Goal: Information Seeking & Learning: Learn about a topic

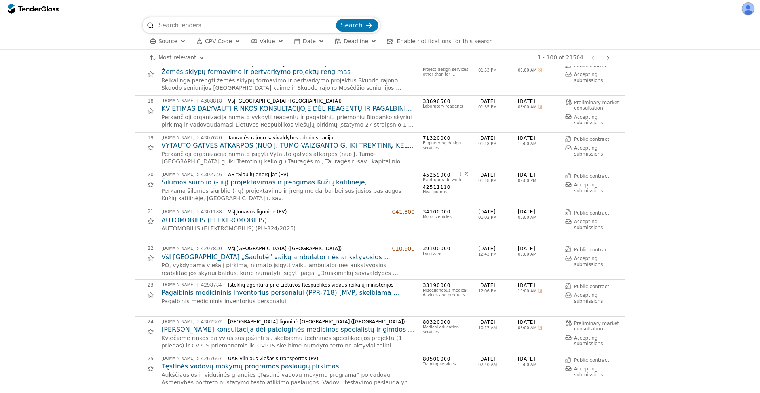
scroll to position [570, 0]
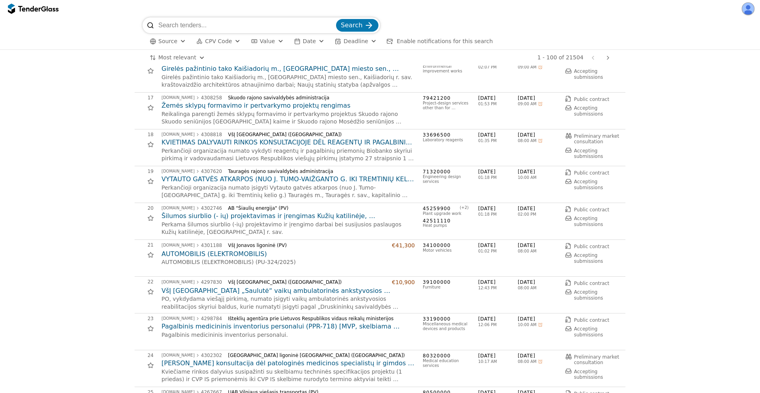
click at [285, 139] on h2 "KVIETIMAS DALYVAUTI RINKOS KONSULTACIJOJE DĖL REAGENTŲ IR PAGALBINIŲ PRIEMONIŲ …" at bounding box center [287, 142] width 253 height 9
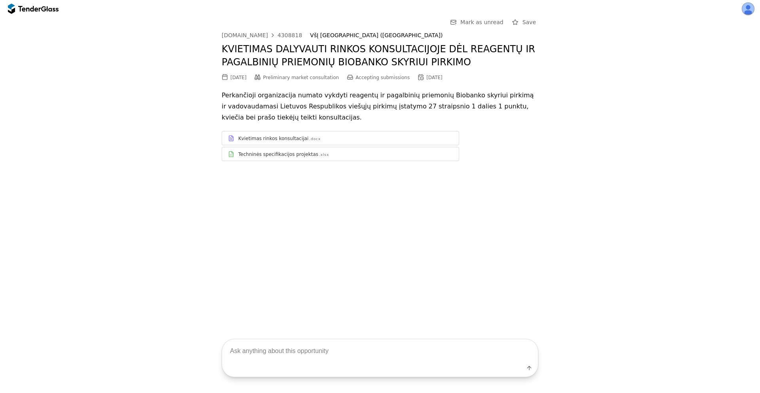
click at [334, 136] on div "Kvietimas rinkos konsultacijai .docx" at bounding box center [345, 138] width 215 height 6
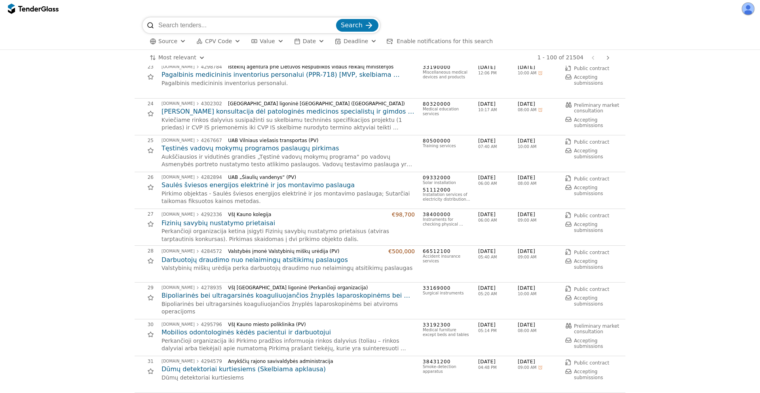
scroll to position [855, 0]
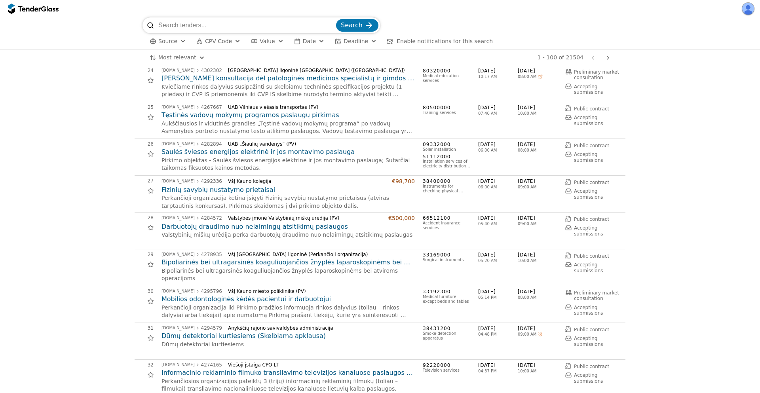
click at [228, 190] on h2 "Fizinių savybių nustatymo prietaisai" at bounding box center [287, 190] width 253 height 9
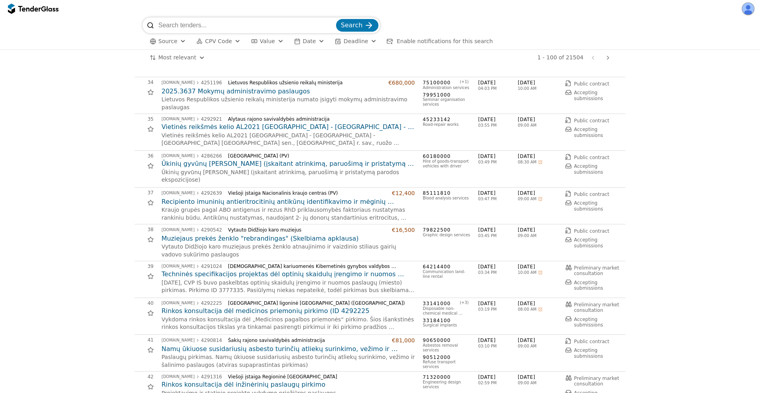
click at [270, 237] on h2 "Muziejaus prekės ženklo "rebrandingas" (Skelbiama apklausa)" at bounding box center [287, 238] width 253 height 9
click at [207, 240] on h2 "Muziejaus prekės ženklo "rebrandingas" (Skelbiama apklausa)" at bounding box center [287, 238] width 253 height 9
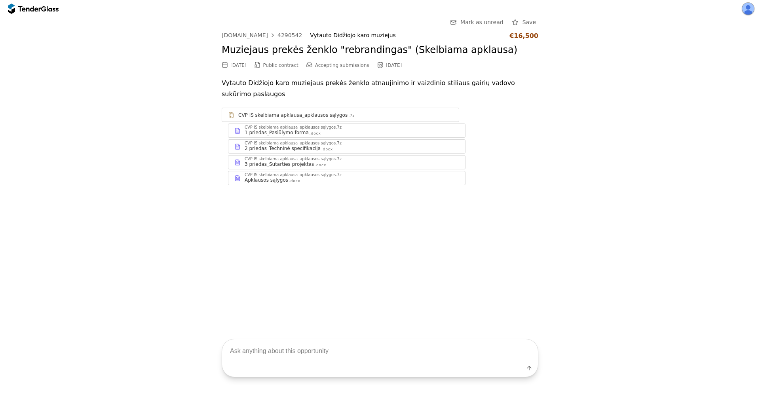
click at [301, 177] on div "Apklausos sąlygos .docx" at bounding box center [352, 180] width 215 height 6
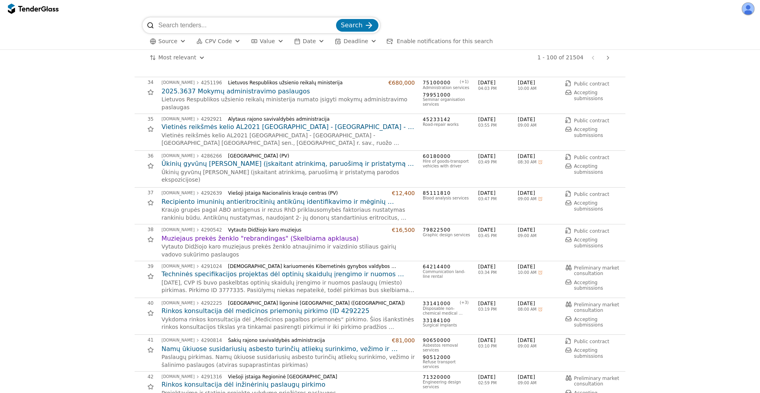
scroll to position [1496, 0]
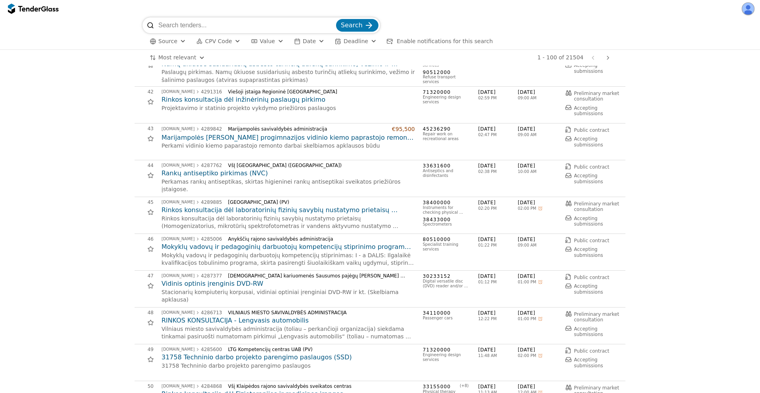
click at [223, 245] on h2 "Mokyklų vadovų ir pedagoginių darbuotojų kompetencijų stiprinimo programa šiuol…" at bounding box center [287, 247] width 253 height 9
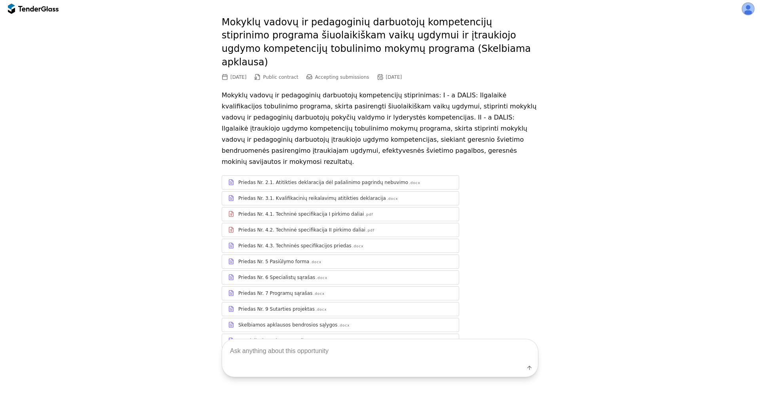
scroll to position [40, 0]
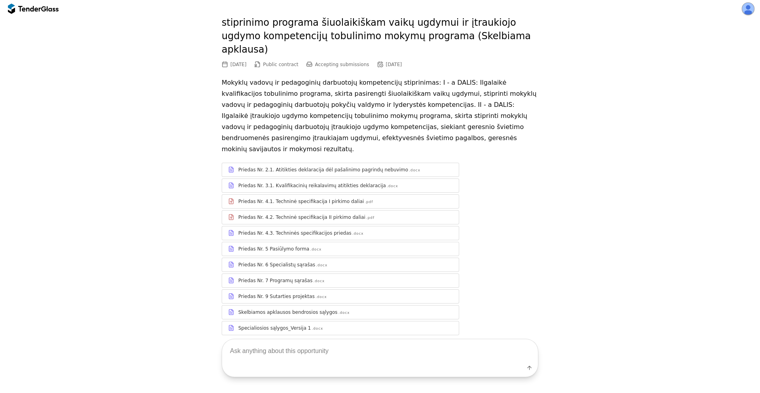
click at [367, 182] on div "Priedas Nr. 3.1. Kvalifikacinių reikalavimų atitikties deklaracija .docx" at bounding box center [345, 185] width 215 height 6
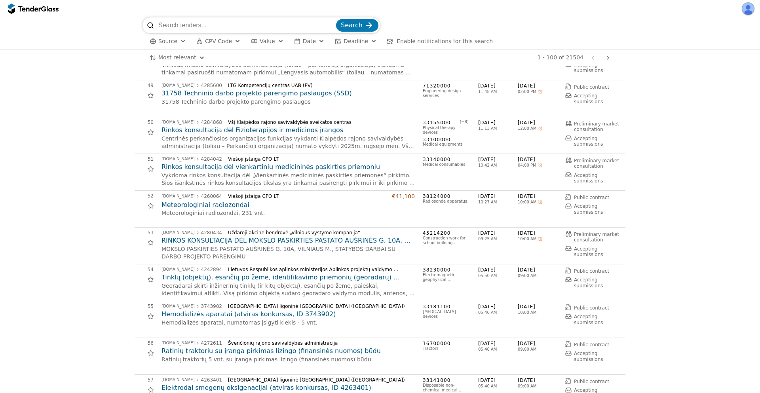
scroll to position [1781, 0]
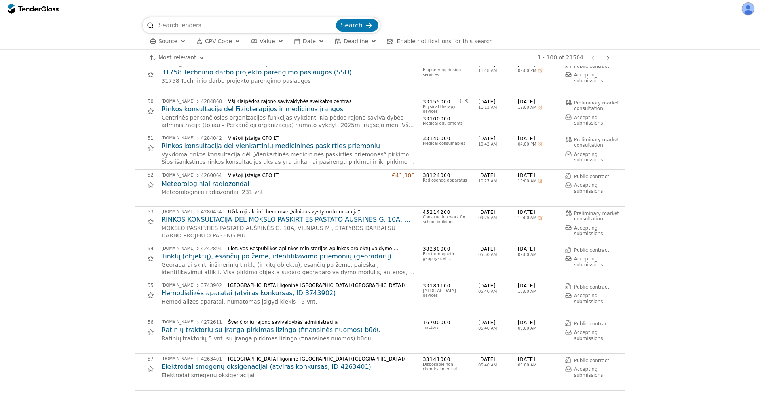
click at [223, 291] on h2 "Hemodializės aparatai (atviras konkursas, ID 3743902)" at bounding box center [287, 293] width 253 height 9
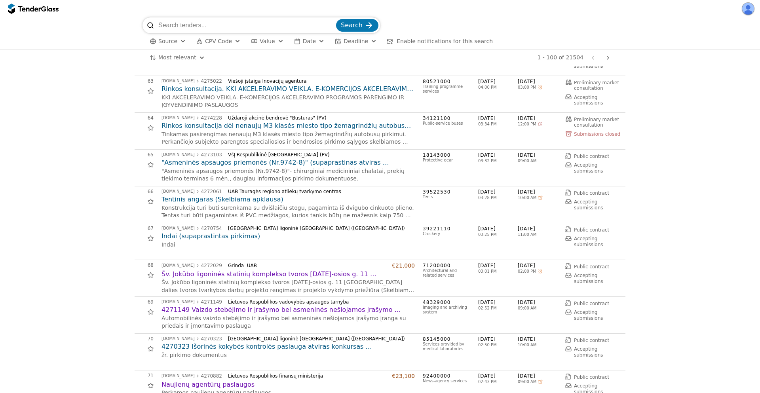
click at [197, 234] on h2 "Indai (supaprastintas pirkimas)" at bounding box center [287, 236] width 253 height 9
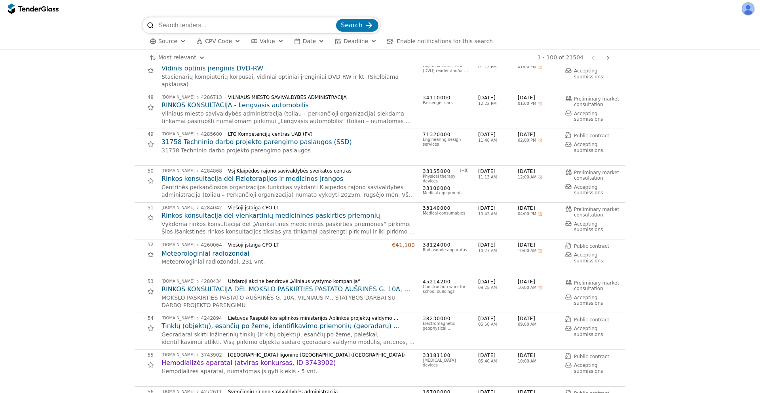
scroll to position [1710, 0]
click at [219, 218] on h2 "Rinkos konsultacija dėl vienkartinių medicininės paskirties priemonių" at bounding box center [287, 217] width 253 height 9
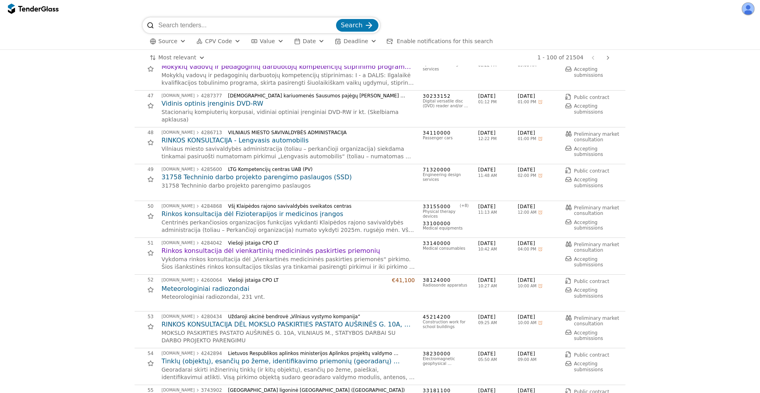
scroll to position [1639, 0]
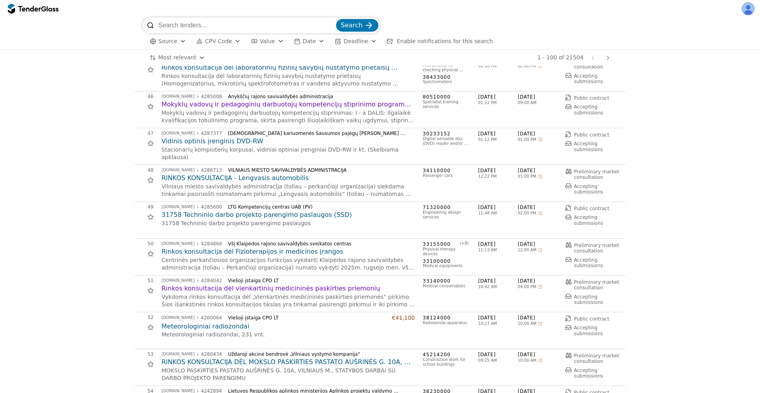
click at [211, 142] on h2 "Vidinis optinis įrenginis DVD-RW" at bounding box center [287, 141] width 253 height 9
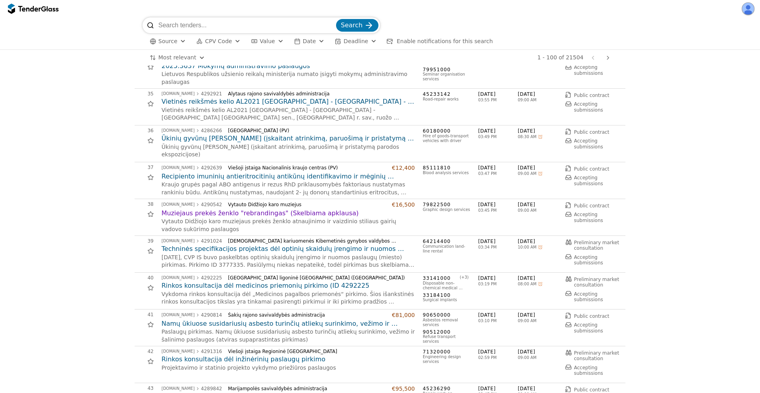
scroll to position [1211, 0]
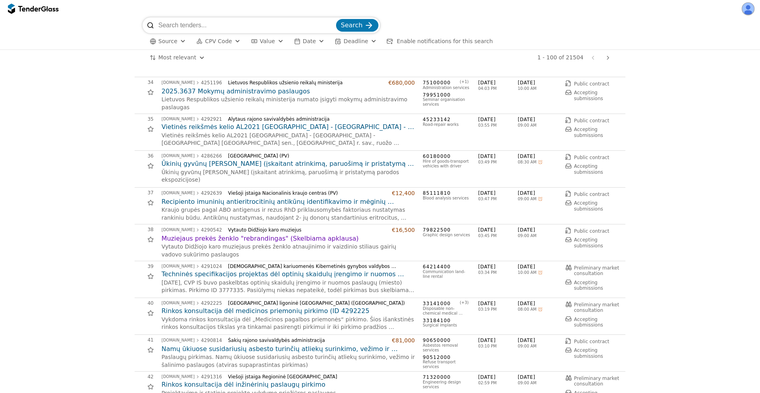
click at [275, 127] on h2 "Vietinės reikšmės kelio AL2021 [GEOGRAPHIC_DATA] - [GEOGRAPHIC_DATA] - [GEOGRAP…" at bounding box center [287, 127] width 253 height 9
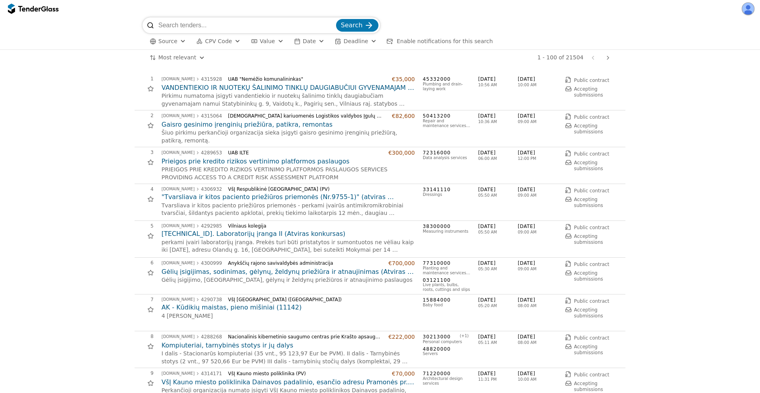
scroll to position [997, 0]
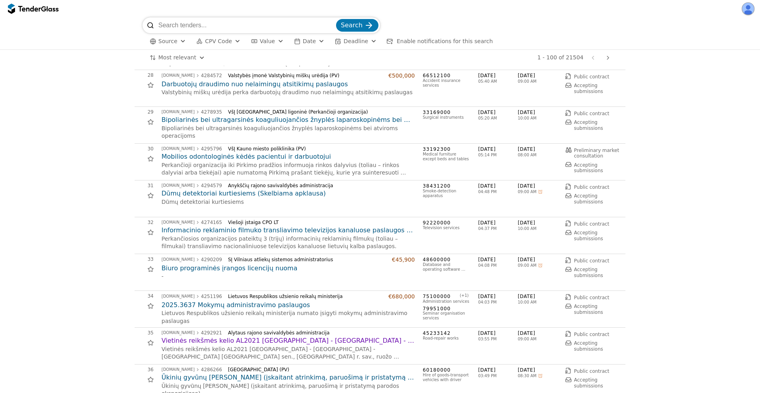
click at [295, 121] on h2 "Bipoliarinės bei ultragarsinės koaguliuojančios žnyplės laparoskopinėms bei atv…" at bounding box center [287, 120] width 253 height 9
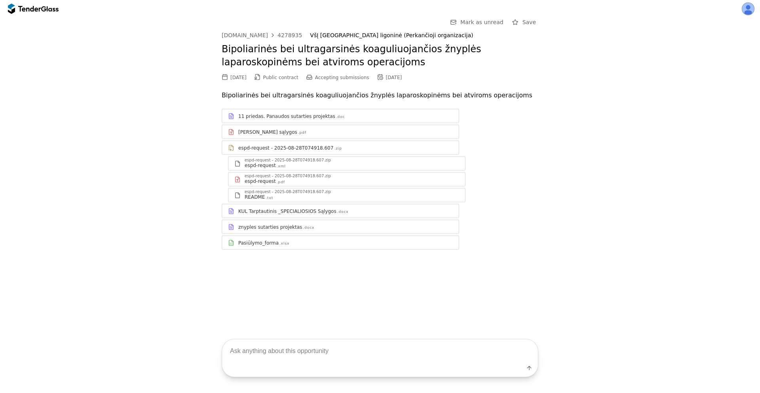
click at [317, 113] on div "11 priedas. Panaudos sutarties projektas" at bounding box center [286, 116] width 97 height 6
